Goal: Task Accomplishment & Management: Use online tool/utility

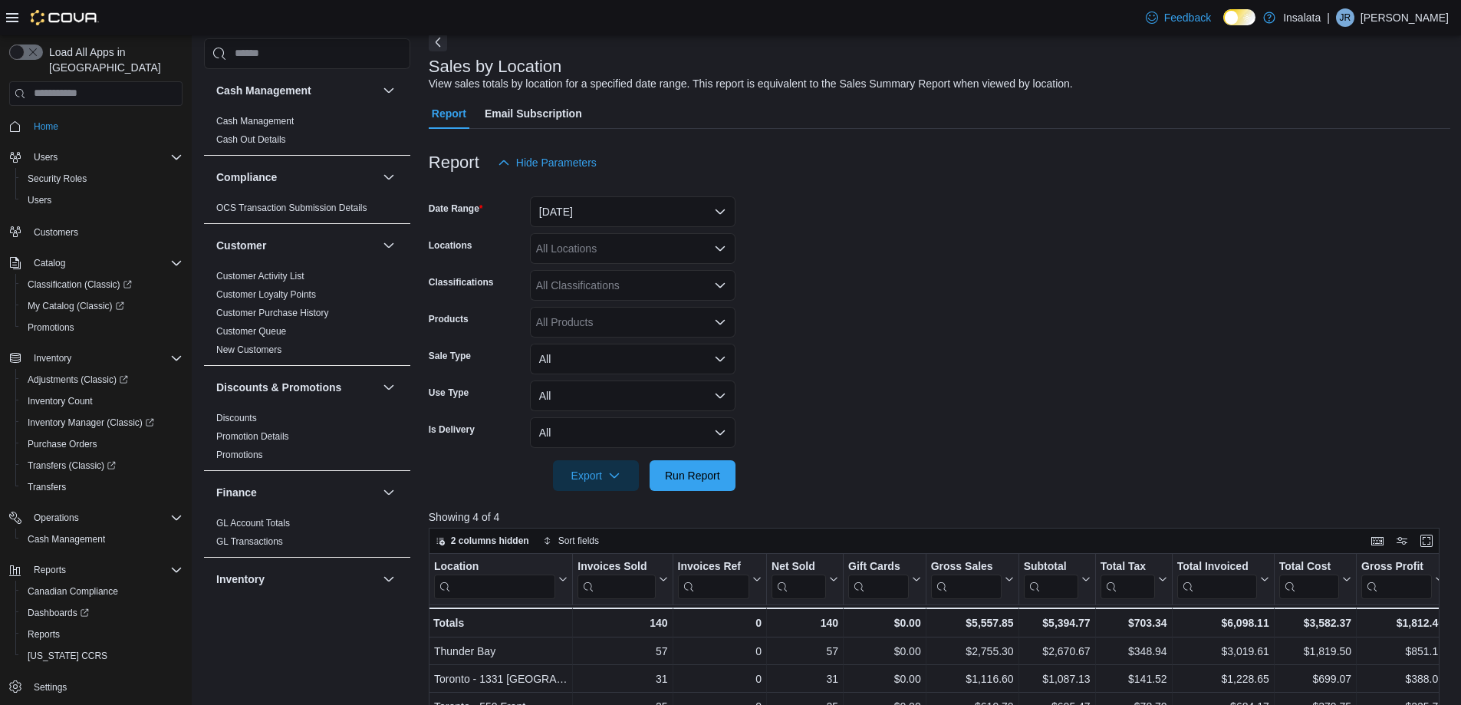
scroll to position [950, 0]
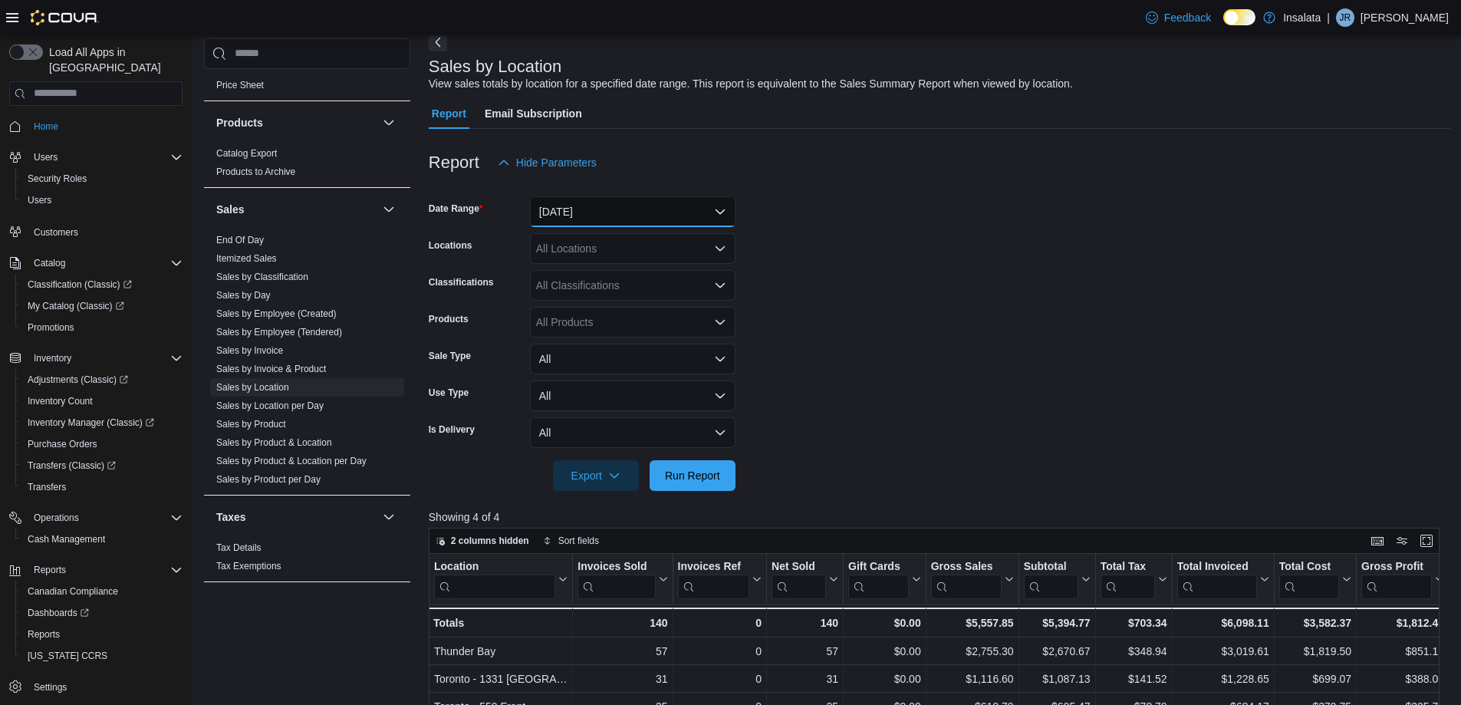
click at [576, 214] on button "Today" at bounding box center [633, 211] width 206 height 31
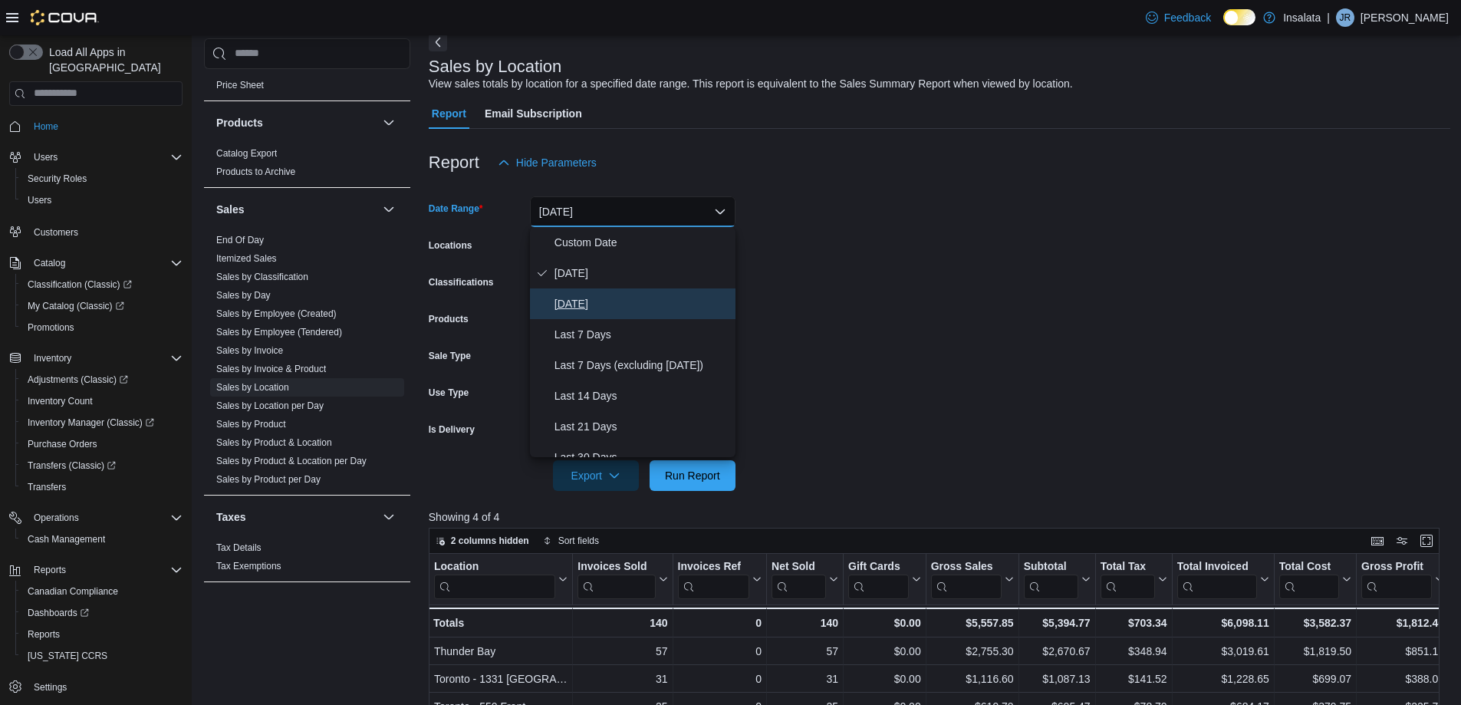
click at [578, 302] on span "Yesterday" at bounding box center [642, 304] width 175 height 18
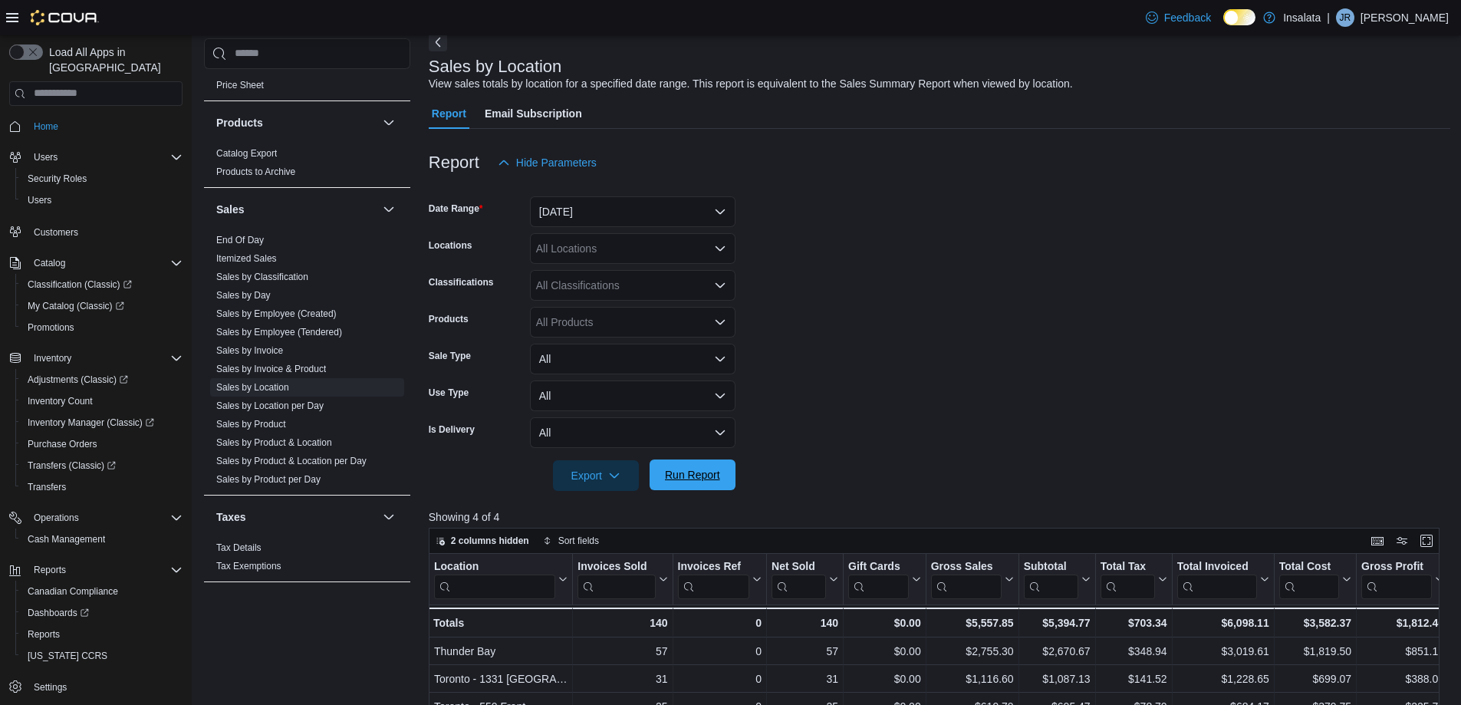
click at [681, 487] on span "Run Report" at bounding box center [692, 474] width 67 height 31
